Goal: Transaction & Acquisition: Download file/media

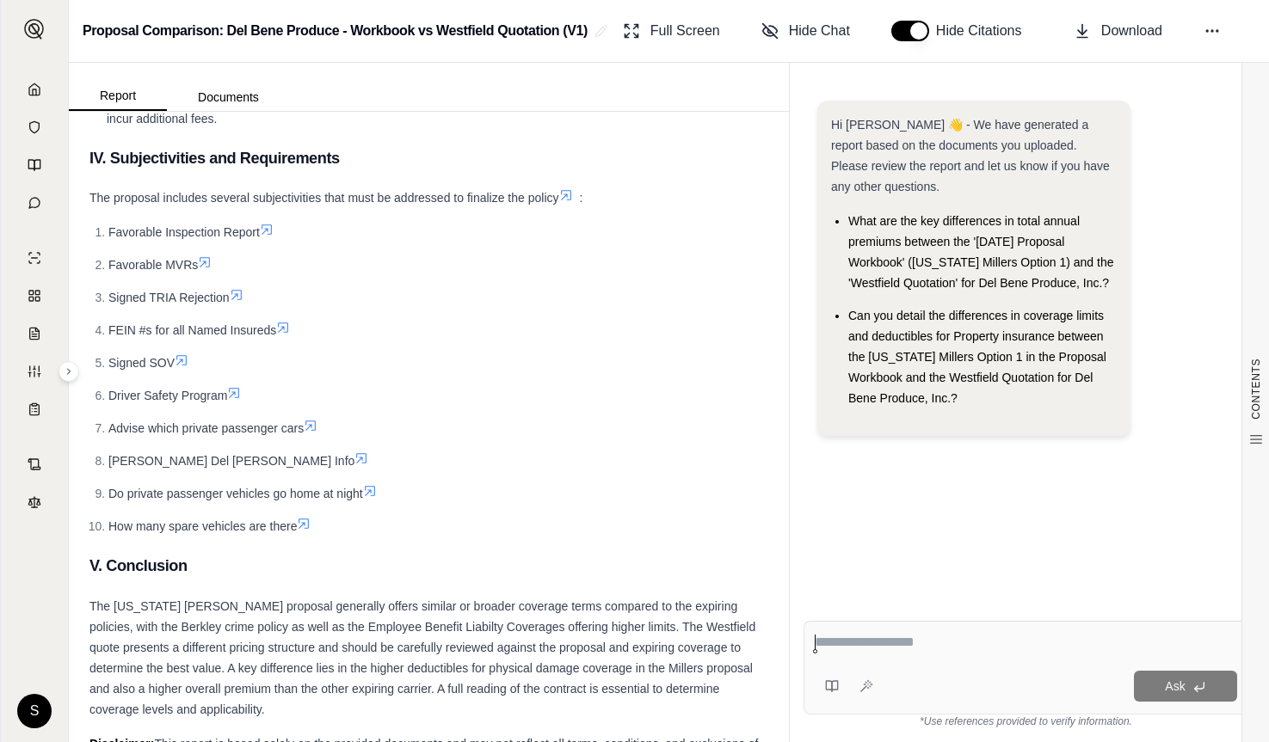
scroll to position [5992, 0]
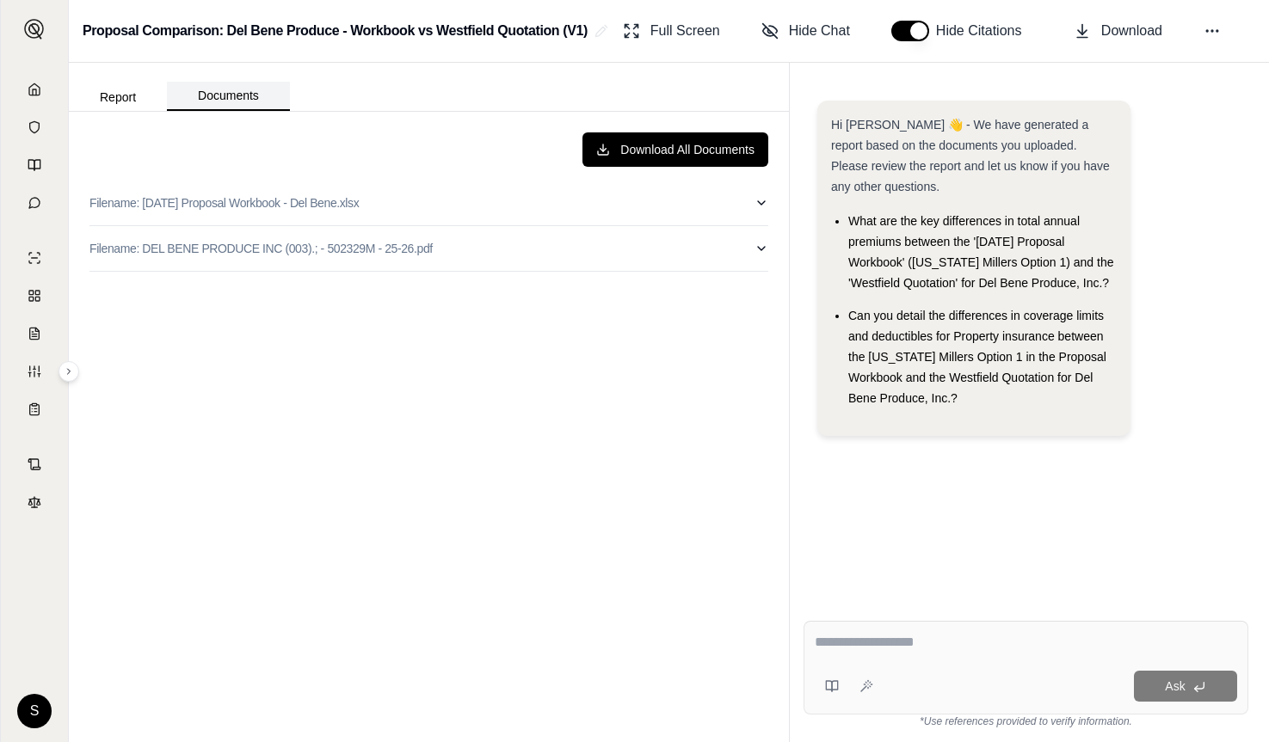
click at [237, 92] on button "Documents" at bounding box center [228, 96] width 123 height 29
click at [653, 153] on button "Download All Documents" at bounding box center [675, 149] width 186 height 34
